Goal: Task Accomplishment & Management: Use online tool/utility

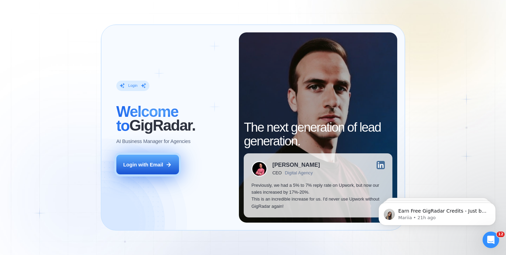
click at [141, 164] on div "Login with Email" at bounding box center [143, 164] width 40 height 7
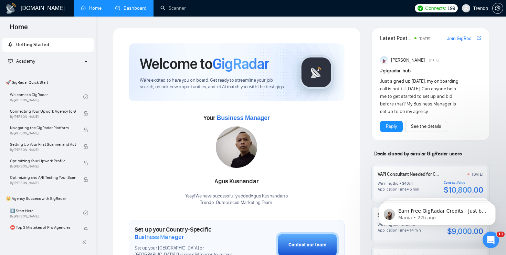
click at [138, 10] on link "Dashboard" at bounding box center [130, 8] width 31 height 6
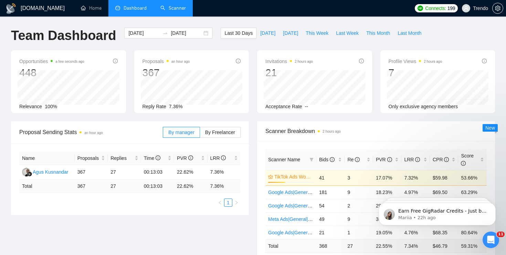
click at [175, 5] on link "Scanner" at bounding box center [173, 8] width 25 height 6
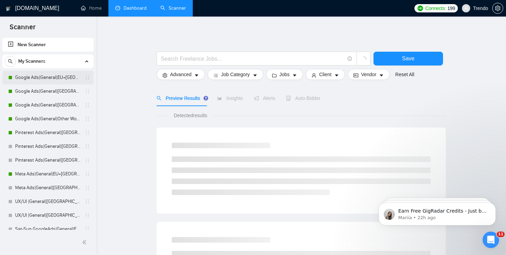
click at [52, 81] on link "Google Ads|General|EU+UK|" at bounding box center [47, 78] width 65 height 14
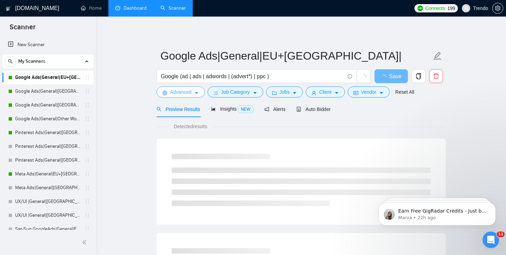
click at [199, 94] on icon "caret-down" at bounding box center [196, 93] width 5 height 5
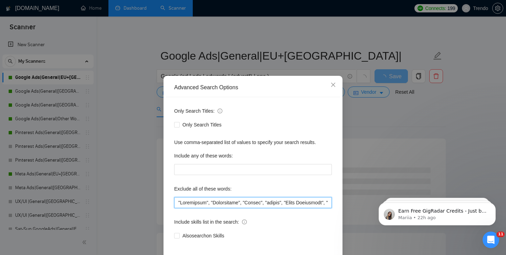
click at [229, 203] on input "text" at bounding box center [253, 202] width 158 height 11
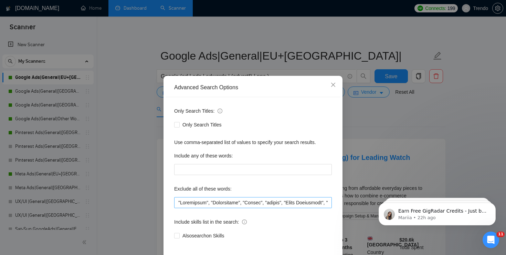
scroll to position [145, 0]
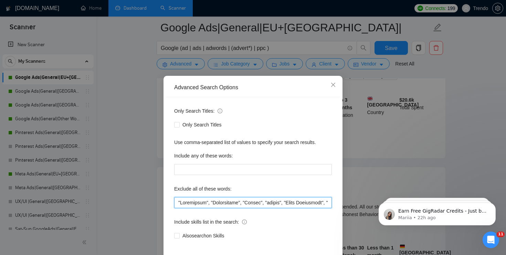
click at [287, 202] on input "text" at bounding box center [253, 202] width 158 height 11
paste input "suspension"
type input ""Conversion", "Integration", "Gaming", "casino", "Sales Specialist", "click far…"
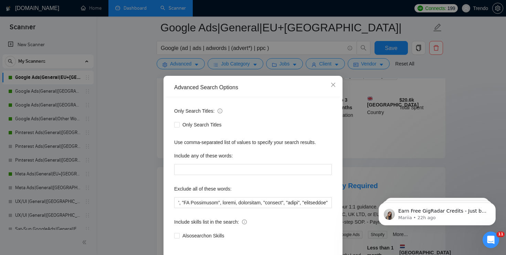
click at [399, 147] on div "Advanced Search Options Only Search Titles: Only Search Titles Use comma-separa…" at bounding box center [253, 127] width 506 height 255
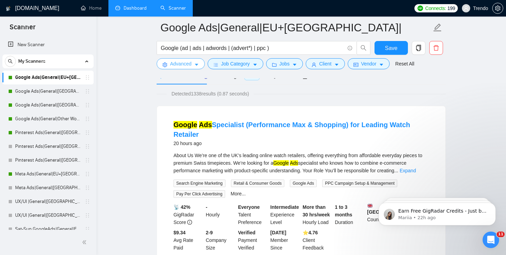
scroll to position [0, 0]
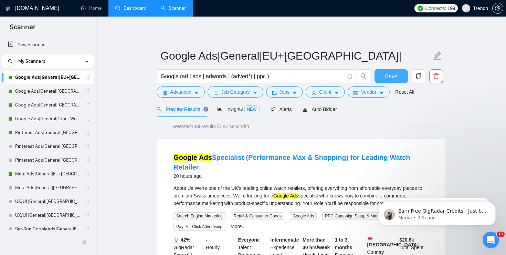
click at [397, 77] on span "Save" at bounding box center [391, 76] width 12 height 9
click at [60, 89] on link "Google Ads|General|USA+Oceania|" at bounding box center [47, 91] width 65 height 14
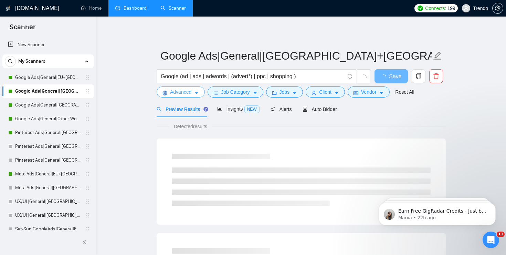
click at [196, 92] on icon "caret-down" at bounding box center [196, 93] width 5 height 5
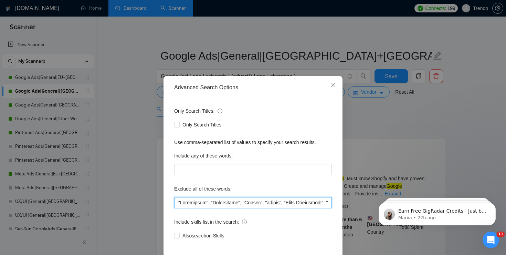
click at [227, 202] on input "text" at bounding box center [253, 202] width 158 height 11
paste input "suspension"
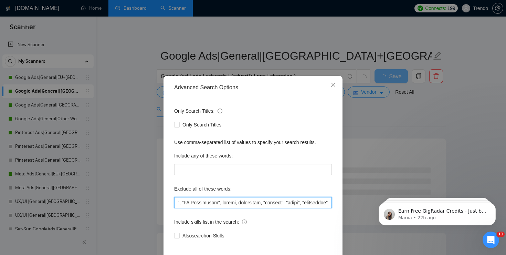
scroll to position [0, 5041]
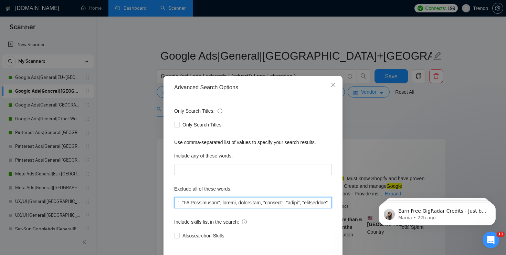
type input ""Conversion", "Integration", "Gaming", "casino", "Sales Specialist", "click far…"
click at [383, 137] on div "Advanced Search Options Only Search Titles: Only Search Titles Use comma-separa…" at bounding box center [253, 127] width 506 height 255
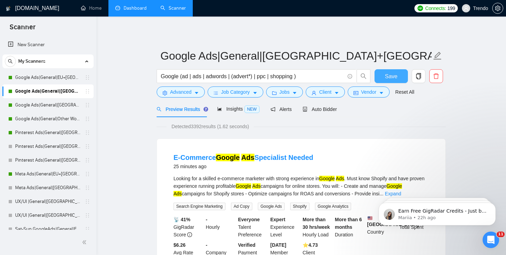
click at [389, 79] on span "Save" at bounding box center [391, 76] width 12 height 9
click at [57, 107] on link "Google Ads|General|Canada|" at bounding box center [47, 105] width 65 height 14
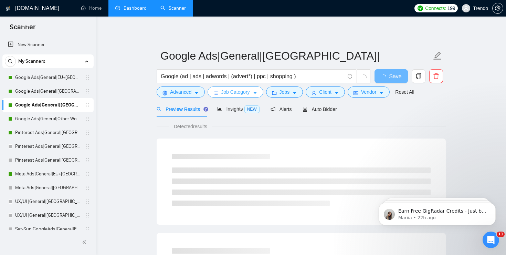
click at [237, 95] on span "Job Category" at bounding box center [235, 92] width 29 height 8
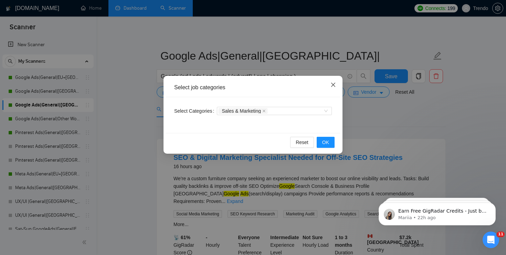
click at [332, 84] on icon "close" at bounding box center [334, 85] width 6 height 6
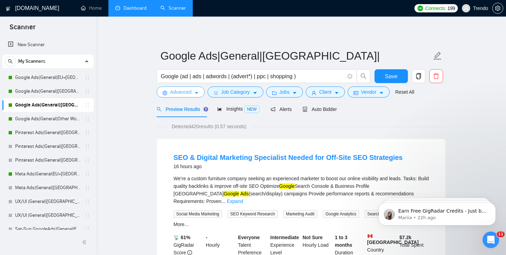
click at [187, 92] on span "Advanced" at bounding box center [180, 92] width 21 height 8
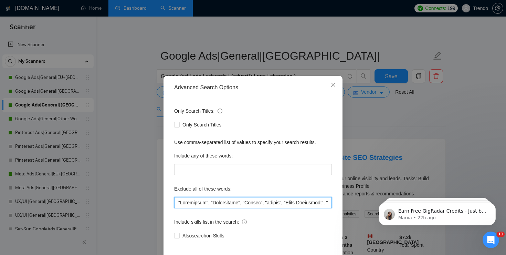
click at [235, 205] on input "text" at bounding box center [253, 202] width 158 height 11
paste input "suspension"""
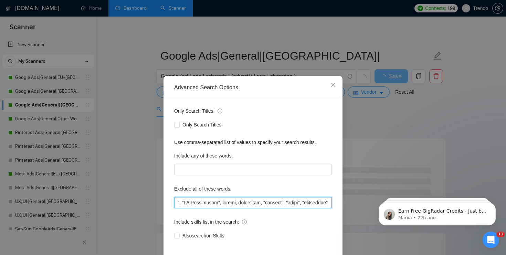
scroll to position [0, 5041]
type input ""Conversion", "Integration", "Gaming", "casino", "Sales Specialist", "click far…"
click at [383, 136] on div "Advanced Search Options Only Search Titles: Only Search Titles Use comma-separa…" at bounding box center [253, 127] width 506 height 255
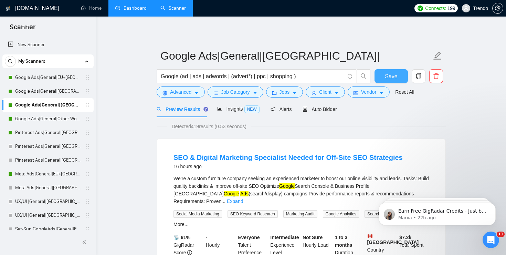
click at [389, 78] on span "Save" at bounding box center [391, 76] width 12 height 9
click at [25, 119] on link "Google Ads|General|Other World|" at bounding box center [47, 119] width 65 height 14
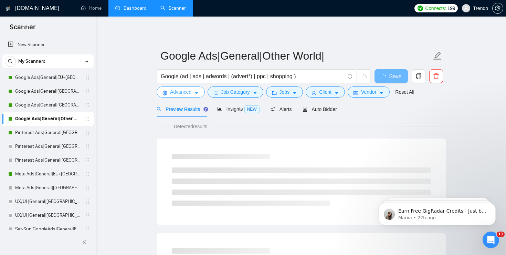
click at [198, 92] on icon "caret-down" at bounding box center [196, 93] width 5 height 5
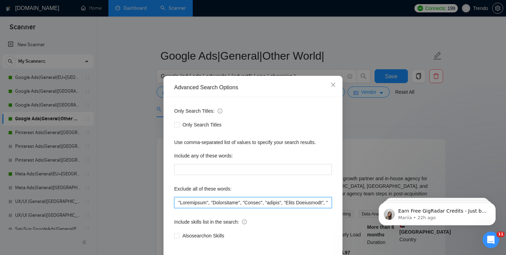
click at [270, 204] on input "text" at bounding box center [253, 202] width 158 height 11
paste input ""suspension""
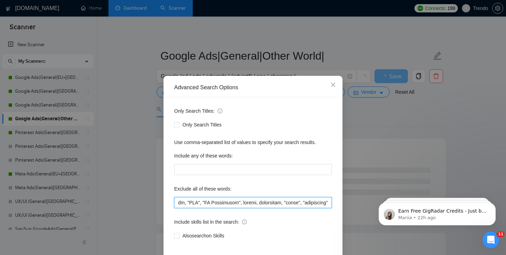
type input ""Conversion", "Integration", "Gaming", "casino", "Sales Specialist", "click far…"
click at [448, 154] on div "Advanced Search Options Only Search Titles: Only Search Titles Use comma-separa…" at bounding box center [253, 127] width 506 height 255
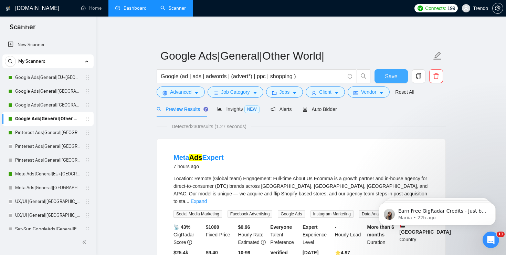
click at [393, 78] on span "Save" at bounding box center [391, 76] width 12 height 9
